Goal: Information Seeking & Learning: Learn about a topic

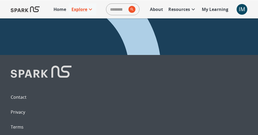
scroll to position [290, 0]
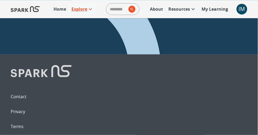
click at [79, 9] on p "Explore" at bounding box center [79, 9] width 16 height 6
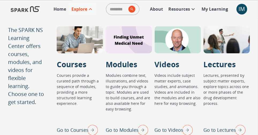
click at [130, 48] on div at bounding box center [129, 39] width 46 height 27
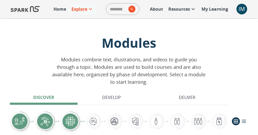
click at [115, 10] on input "search" at bounding box center [116, 9] width 20 height 11
type input "******"
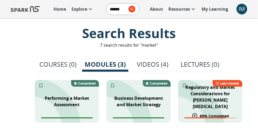
click at [204, 90] on p "Regulatory and Market Considerations for [PERSON_NAME][MEDICAL_DATA]" at bounding box center [211, 97] width 58 height 26
